Goal: Task Accomplishment & Management: Complete application form

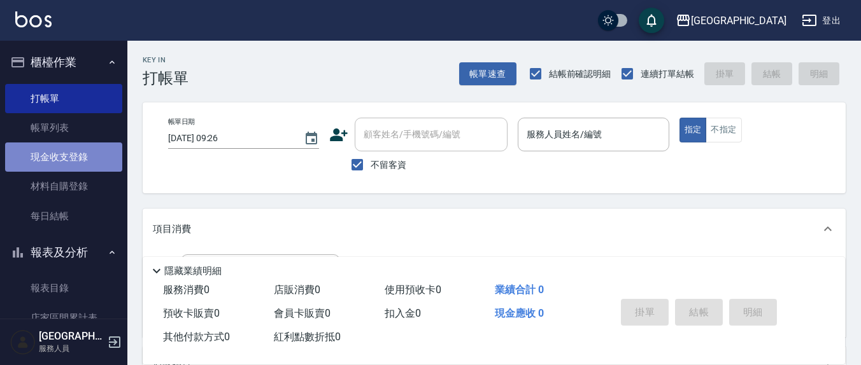
click at [68, 151] on link "現金收支登錄" at bounding box center [63, 157] width 117 height 29
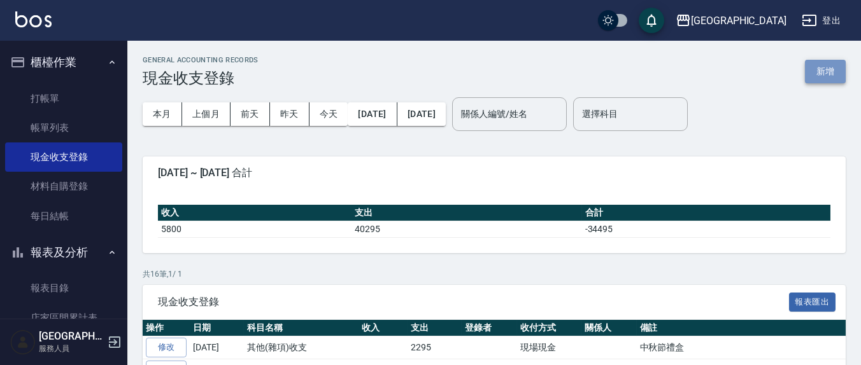
click at [815, 73] on button "新增" at bounding box center [825, 72] width 41 height 24
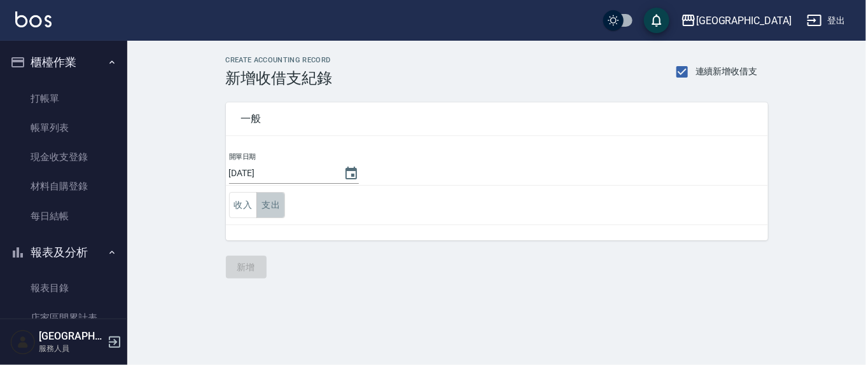
click at [264, 206] on button "支出" at bounding box center [271, 205] width 29 height 26
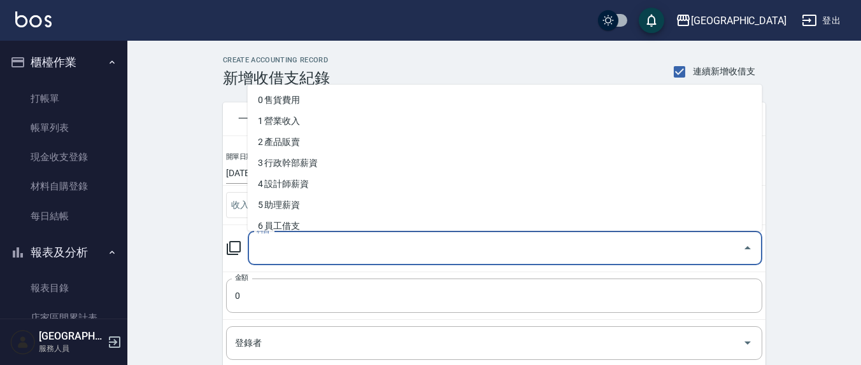
click at [278, 250] on input "科目" at bounding box center [495, 248] width 484 height 22
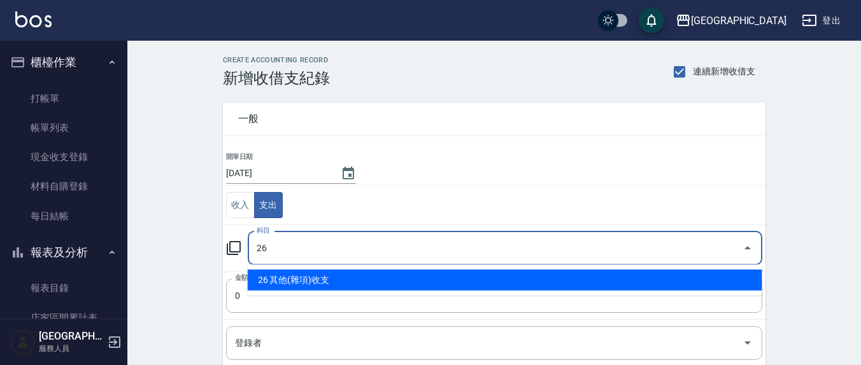
click at [327, 281] on li "26 其他(雜項)收支" at bounding box center [505, 280] width 514 height 21
type input "26 其他(雜項)收支"
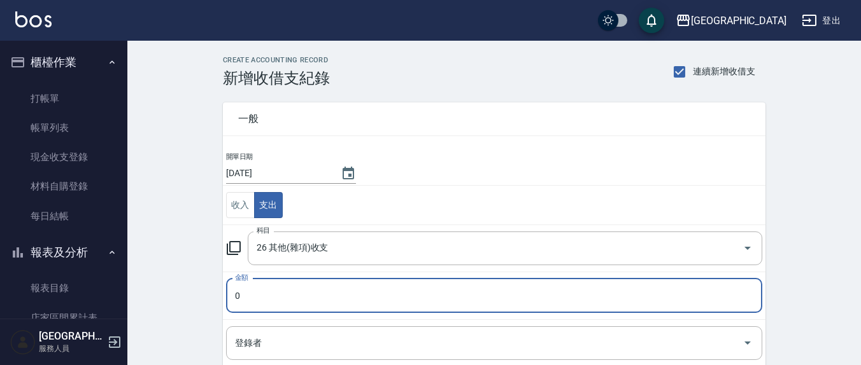
click at [312, 311] on input "0" at bounding box center [494, 296] width 536 height 34
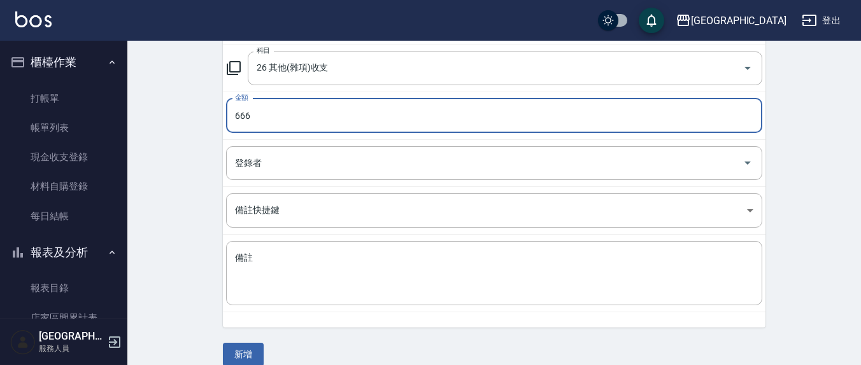
scroll to position [195, 0]
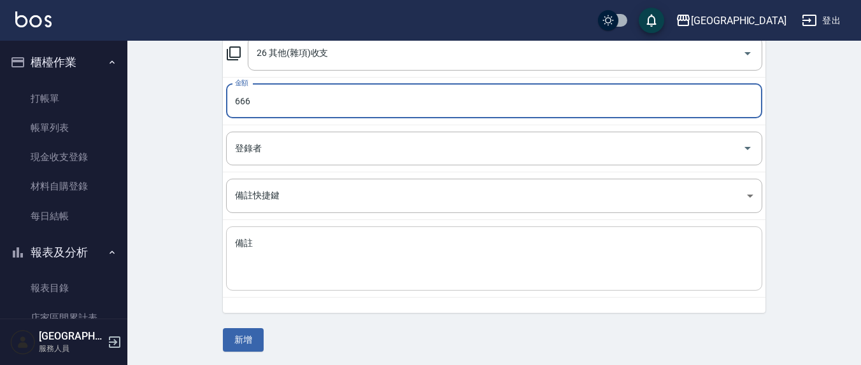
type input "666"
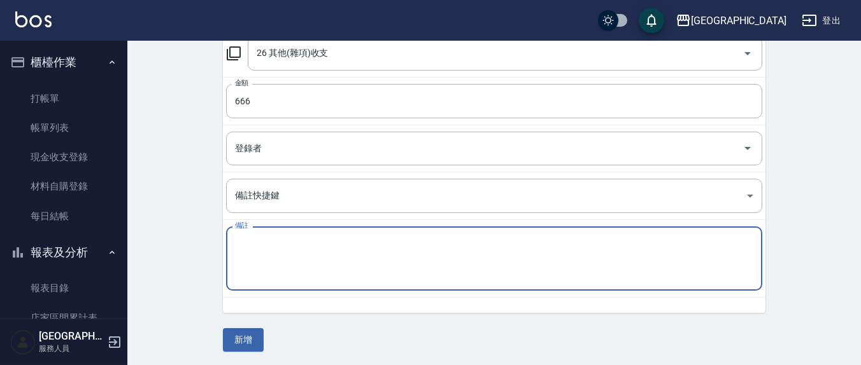
click at [271, 246] on textarea "備註" at bounding box center [494, 258] width 518 height 43
type textarea "5"
type textarea "桌墊"
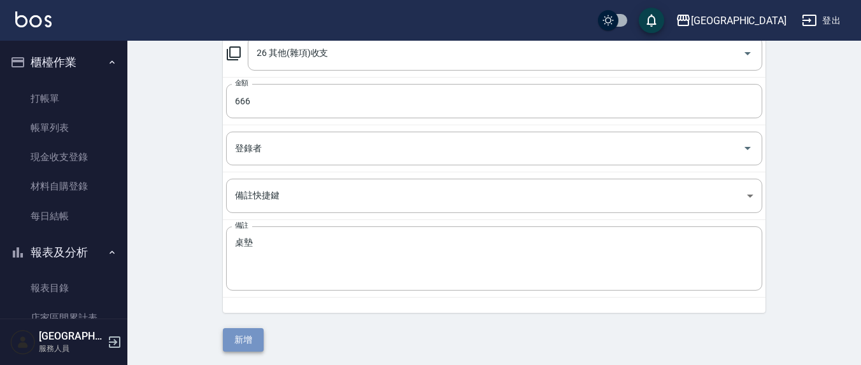
click at [252, 333] on button "新增" at bounding box center [243, 340] width 41 height 24
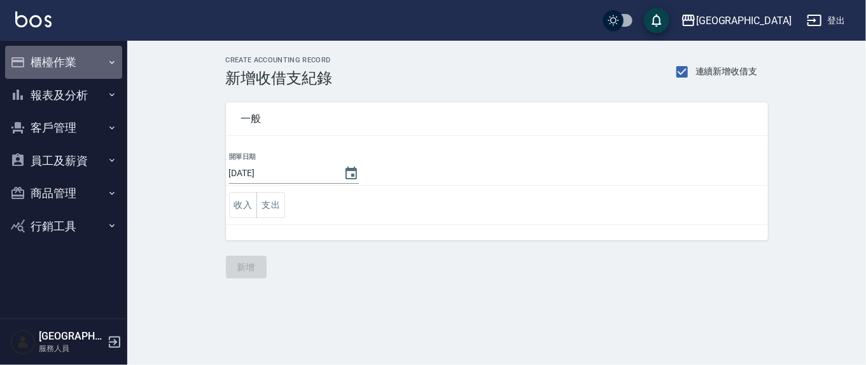
click at [43, 66] on button "櫃檯作業" at bounding box center [63, 62] width 117 height 33
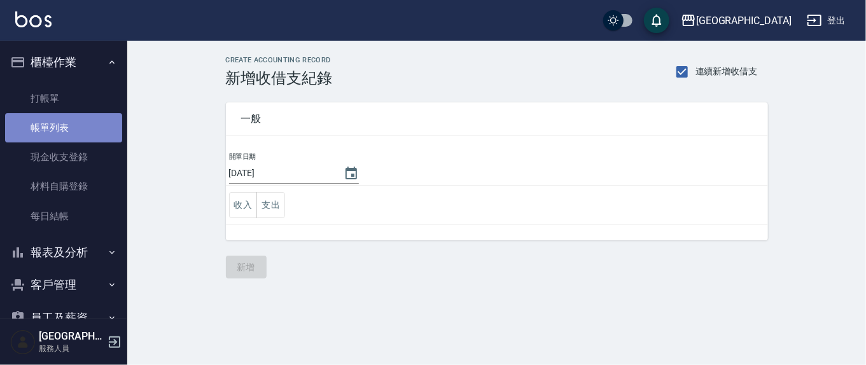
click at [82, 129] on link "帳單列表" at bounding box center [63, 127] width 117 height 29
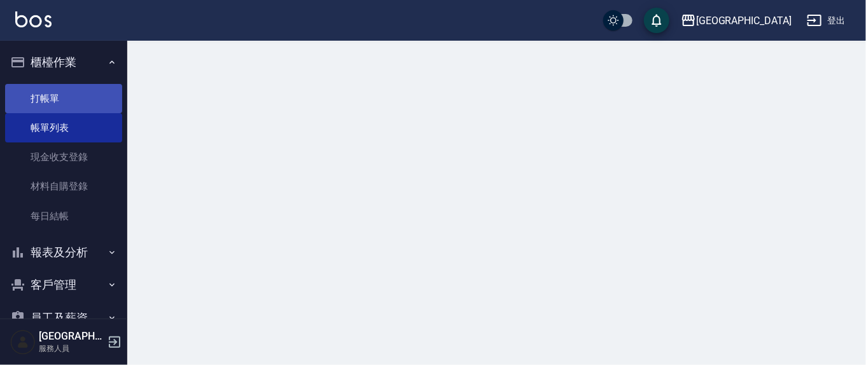
click at [53, 101] on link "打帳單" at bounding box center [63, 98] width 117 height 29
